Goal: Find specific page/section: Find specific page/section

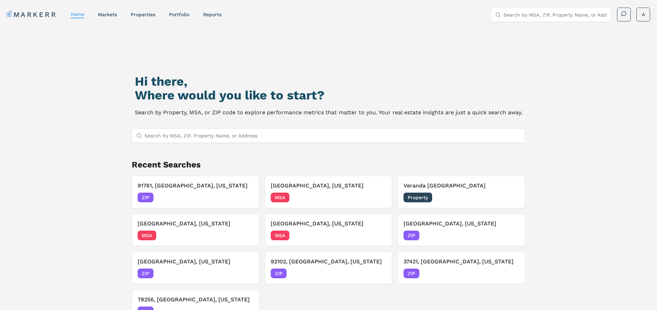
click at [267, 131] on input "Search by MSA, ZIP, Property Name, or Address" at bounding box center [332, 136] width 376 height 14
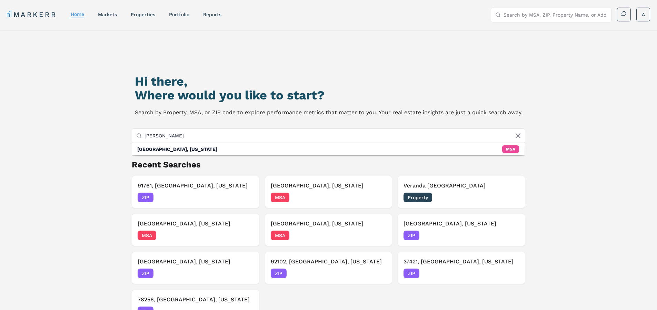
type input "[PERSON_NAME]"
click at [177, 14] on link "Portfolio" at bounding box center [179, 15] width 20 height 6
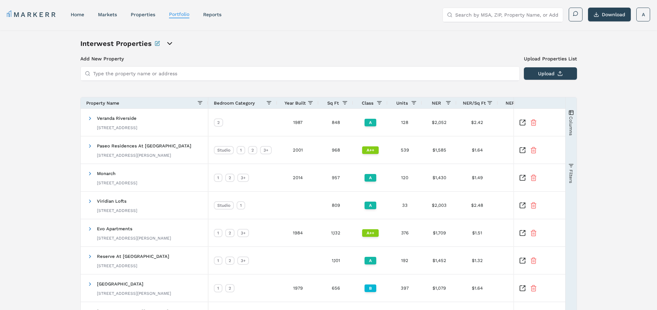
click at [169, 77] on input "Type the property name or address" at bounding box center [304, 74] width 422 height 14
type input "west 10 tall"
click at [159, 93] on div "2614 W Tennessee St, Tallahassee" at bounding box center [122, 93] width 73 height 7
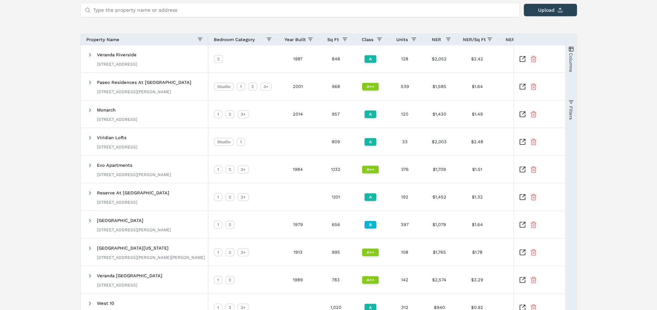
scroll to position [118, 0]
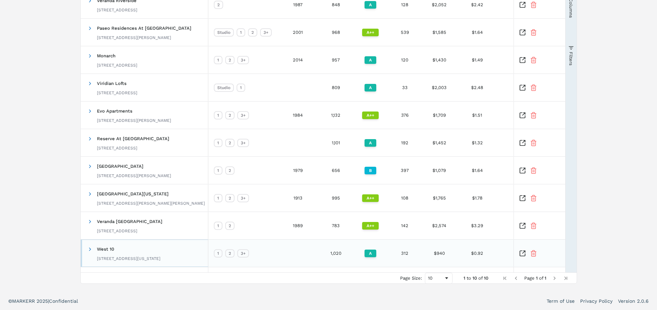
click at [96, 246] on span "West 10 2614 W Tennessee St, Tallahassee, FL 32304" at bounding box center [124, 253] width 74 height 22
click at [106, 256] on div "2614 W Tennessee St, Tallahassee, FL 32304" at bounding box center [128, 258] width 63 height 6
click at [88, 249] on span at bounding box center [90, 249] width 6 height 6
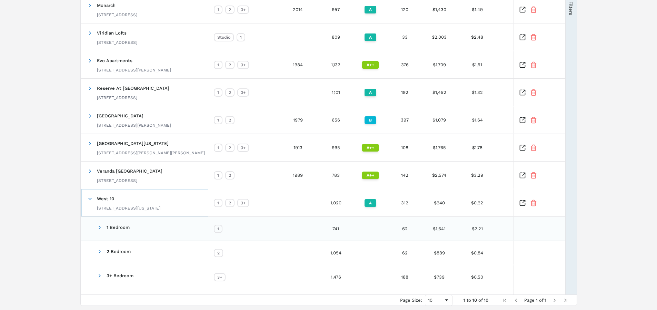
scroll to position [190, 0]
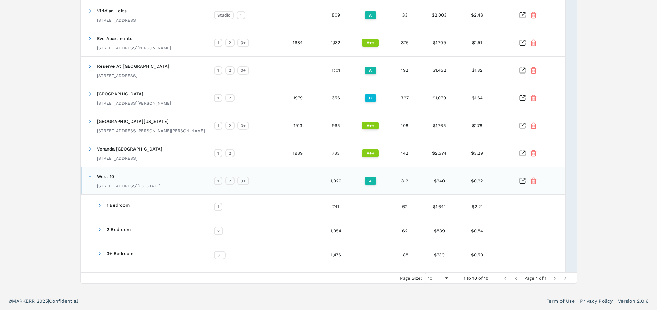
click at [139, 176] on div "West 10 2614 W Tennessee St, Tallahassee, FL 32304" at bounding box center [128, 181] width 63 height 22
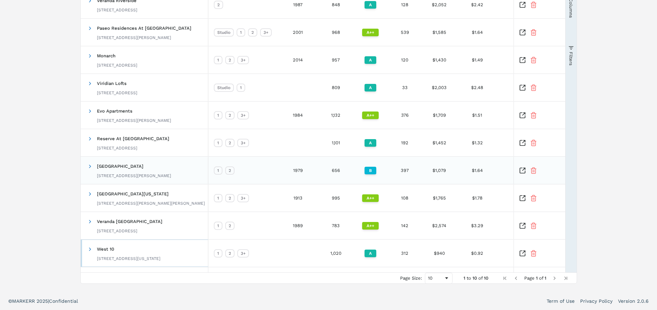
scroll to position [118, 0]
click at [139, 176] on div "111 N Gilbert Rd, Mesa, AZ 85203" at bounding box center [134, 176] width 74 height 6
click at [107, 251] on div "West 10 2614 W Tennessee St, Tallahassee, FL 32304" at bounding box center [128, 253] width 63 height 22
click at [519, 253] on icon "Inspect Comparable" at bounding box center [522, 253] width 7 height 7
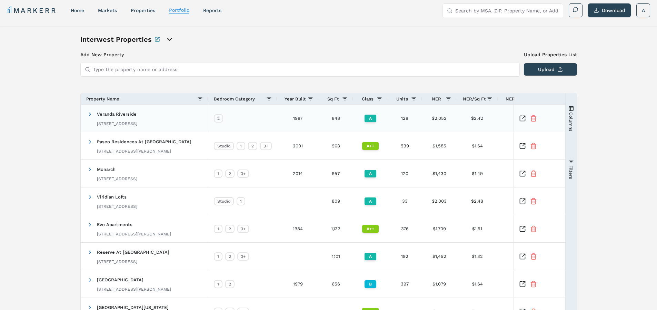
scroll to position [0, 0]
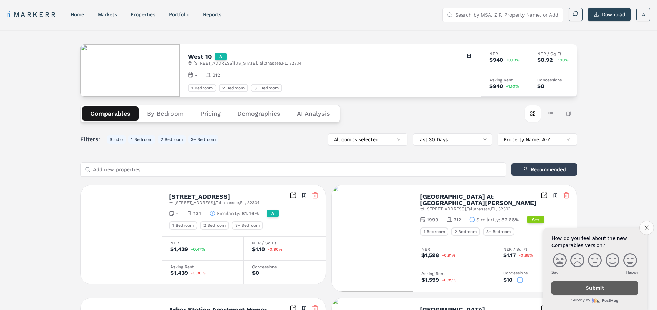
click at [643, 223] on button "Close survey" at bounding box center [646, 227] width 14 height 14
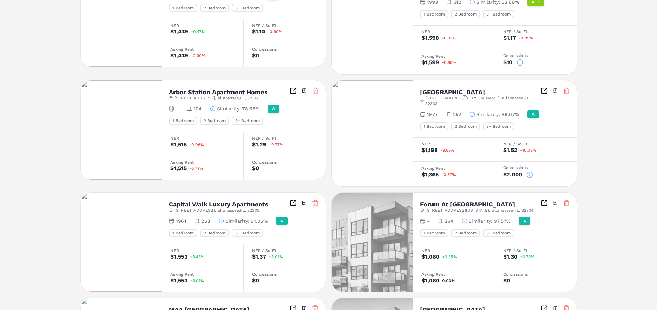
scroll to position [45, 0]
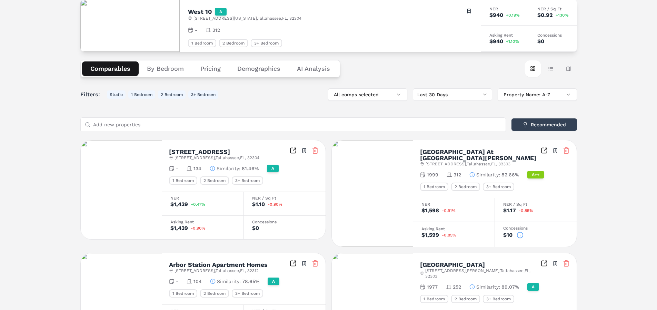
click at [187, 124] on input "Add new properties" at bounding box center [297, 125] width 408 height 14
click at [149, 125] on input "[PERSON_NAME]" at bounding box center [297, 125] width 408 height 14
drag, startPoint x: 149, startPoint y: 125, endPoint x: 86, endPoint y: 124, distance: 62.8
click at [86, 124] on div "[PERSON_NAME]" at bounding box center [293, 125] width 425 height 14
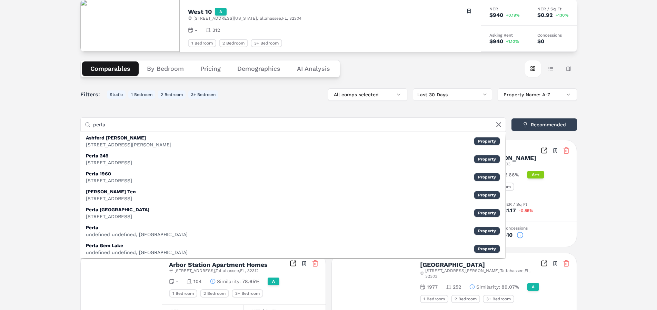
click at [205, 124] on input "perla" at bounding box center [297, 125] width 408 height 14
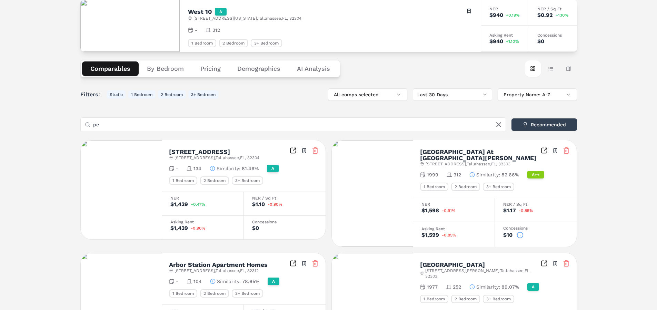
type input "p"
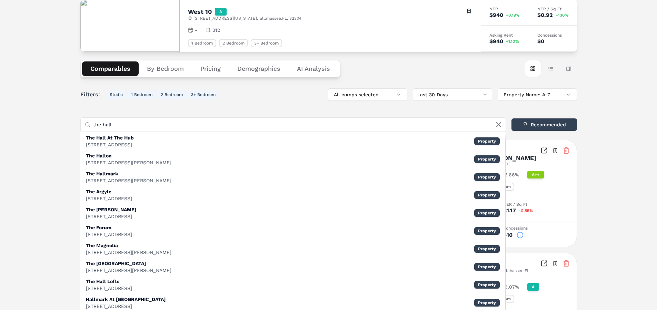
type input "the hall"
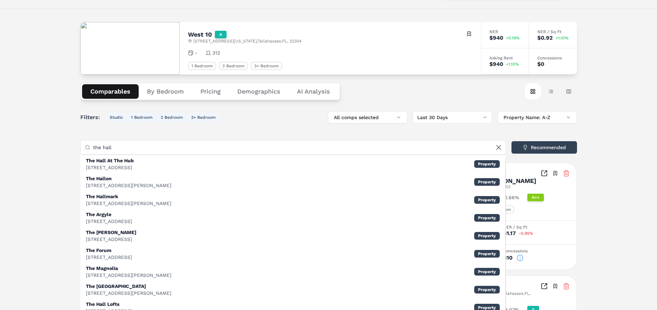
scroll to position [0, 0]
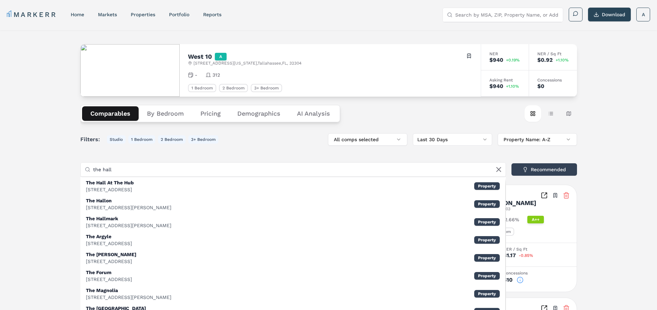
drag, startPoint x: 187, startPoint y: 168, endPoint x: 84, endPoint y: 165, distance: 103.5
click at [83, 165] on div "the hall" at bounding box center [293, 169] width 425 height 14
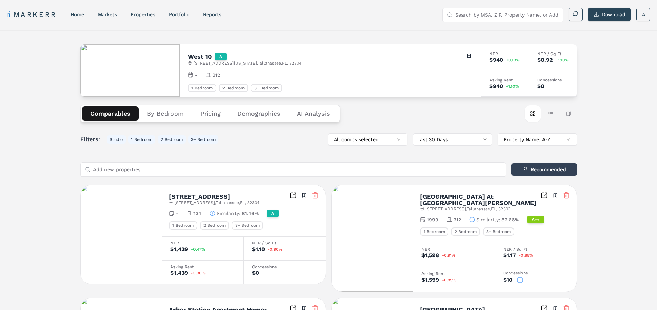
paste input "504 W Tennessee St."
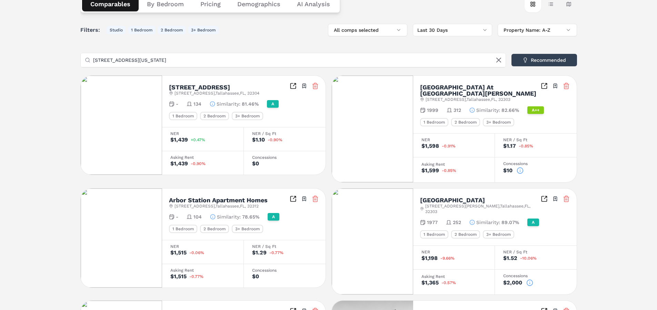
scroll to position [34, 0]
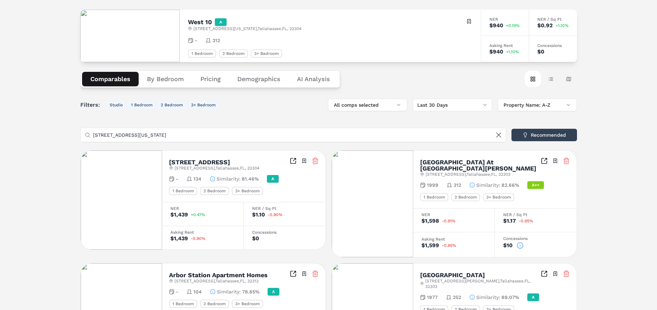
click at [152, 134] on input "504 W Tennessee St." at bounding box center [297, 135] width 408 height 14
type input "504 W Tennessee St."
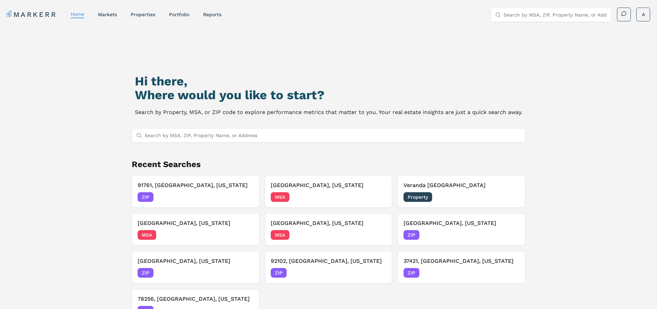
click at [536, 14] on input "Search by MSA, ZIP, Property Name, or Address" at bounding box center [554, 15] width 103 height 14
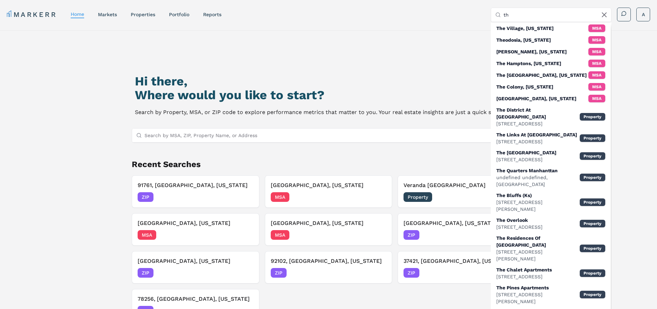
type input "t"
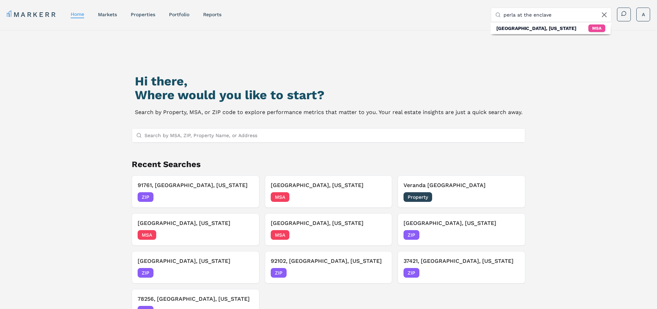
type input "perla at the enclave"
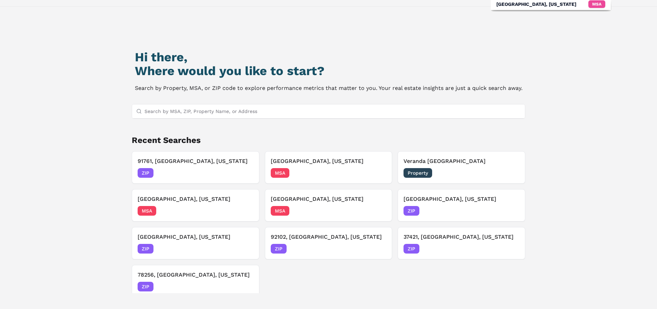
scroll to position [34, 0]
